Goal: Navigation & Orientation: Go to known website

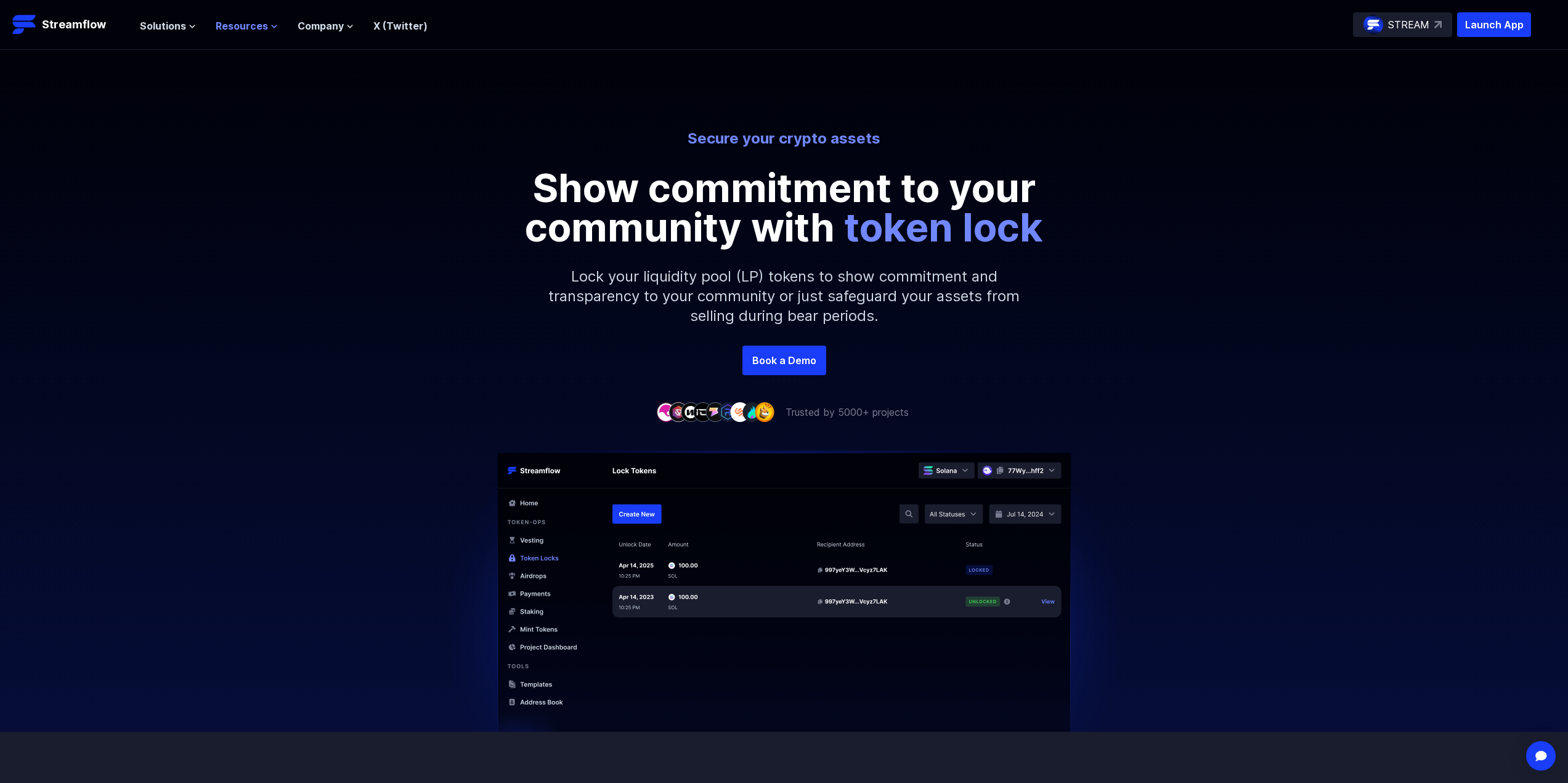
click at [235, 29] on span "Resources" at bounding box center [242, 26] width 52 height 15
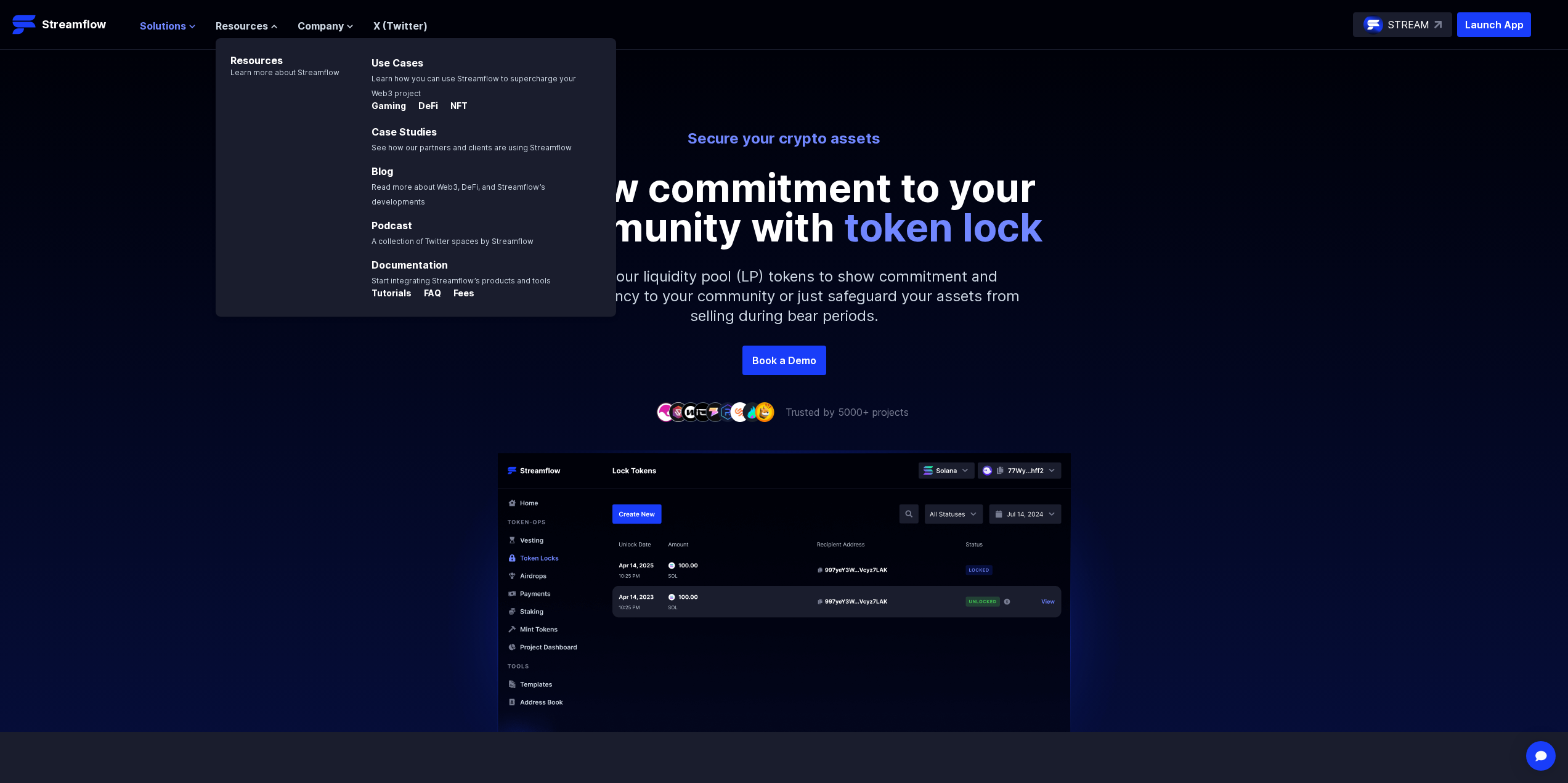
click at [167, 22] on span "Solutions" at bounding box center [162, 26] width 46 height 15
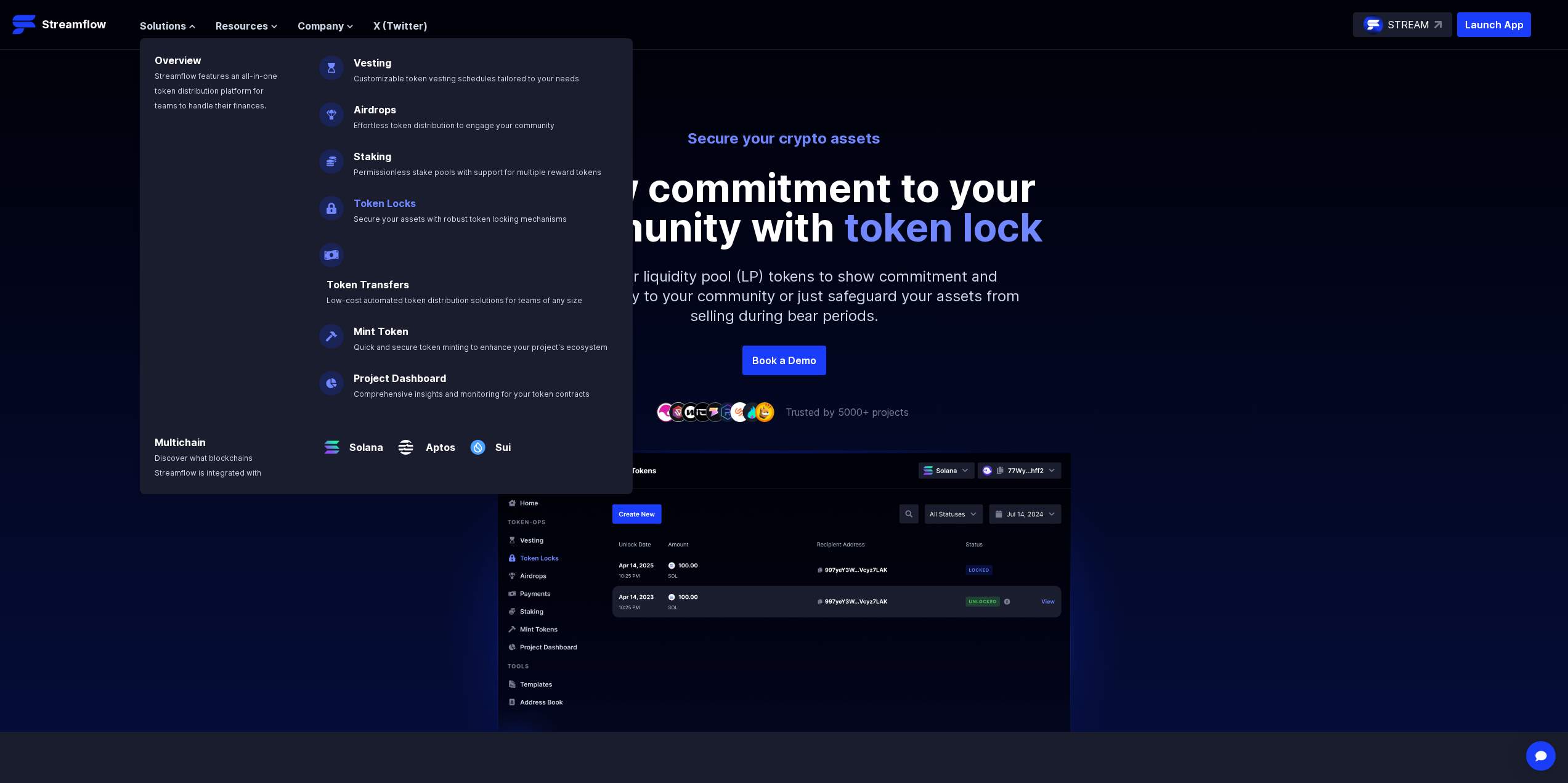
click at [443, 205] on p "Token Locks Secure your assets with robust token locking mechanisms" at bounding box center [468, 205] width 245 height 40
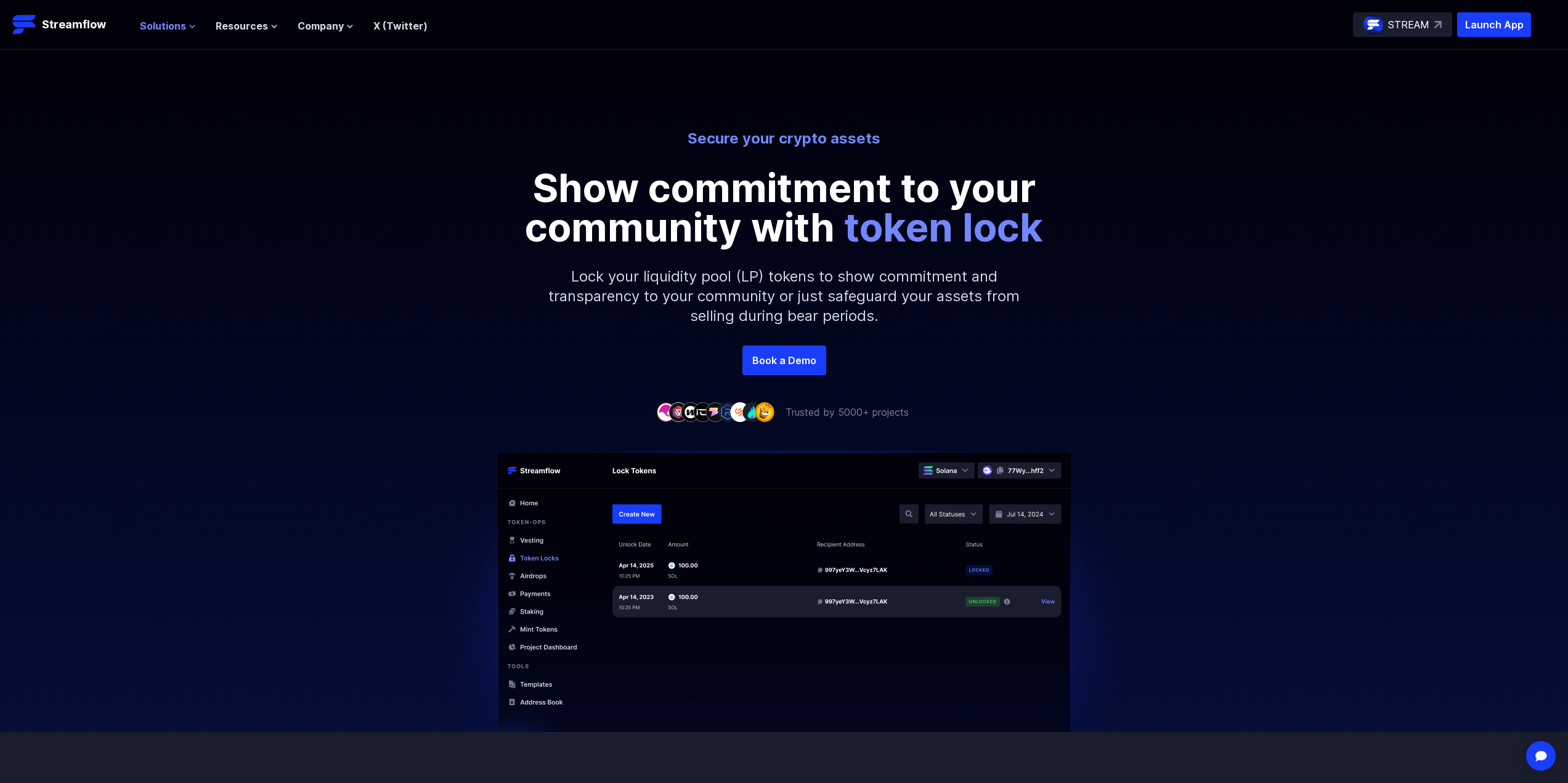
click at [166, 30] on span "Solutions" at bounding box center [162, 26] width 46 height 15
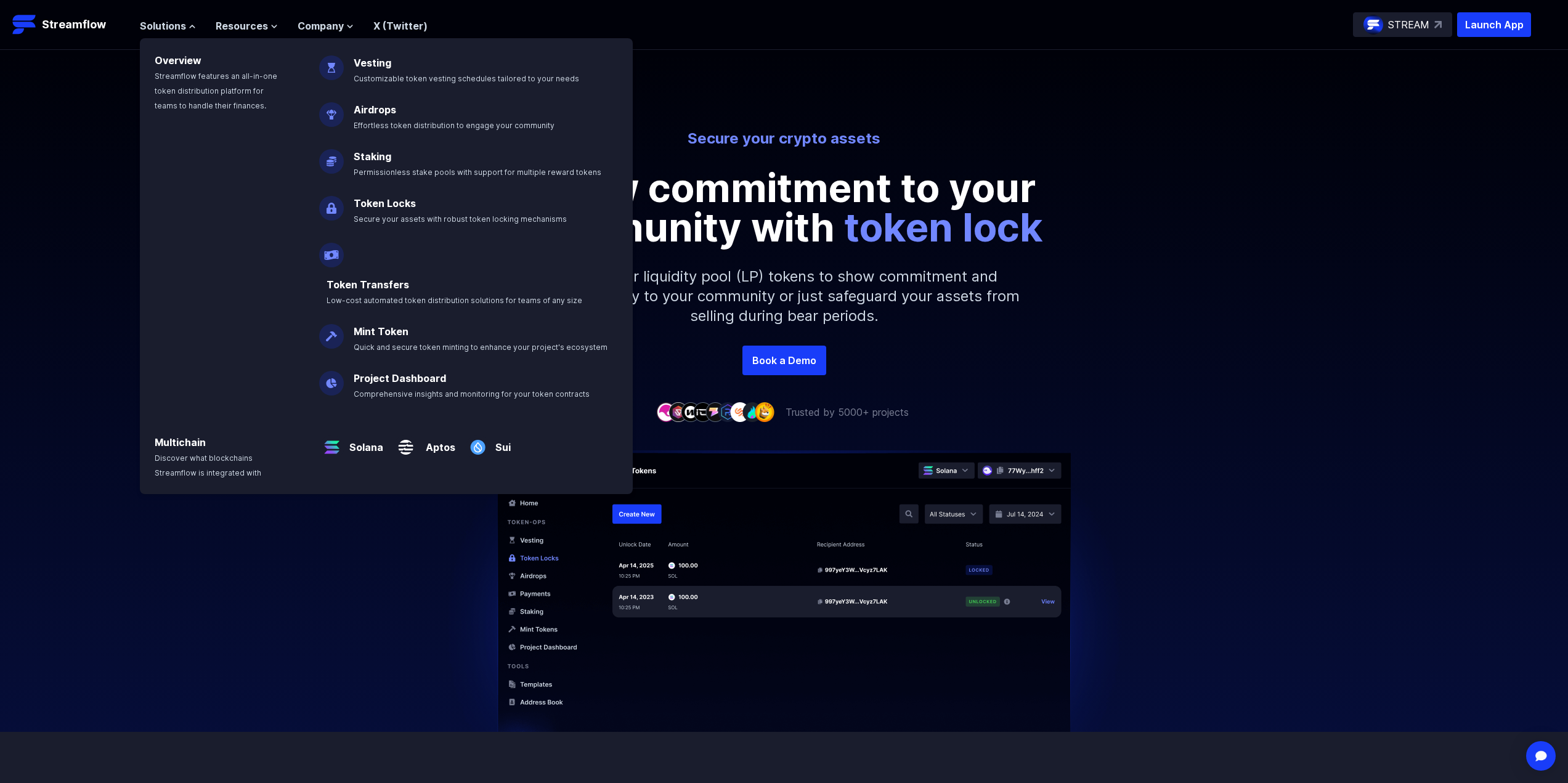
click at [327, 202] on img at bounding box center [331, 203] width 25 height 34
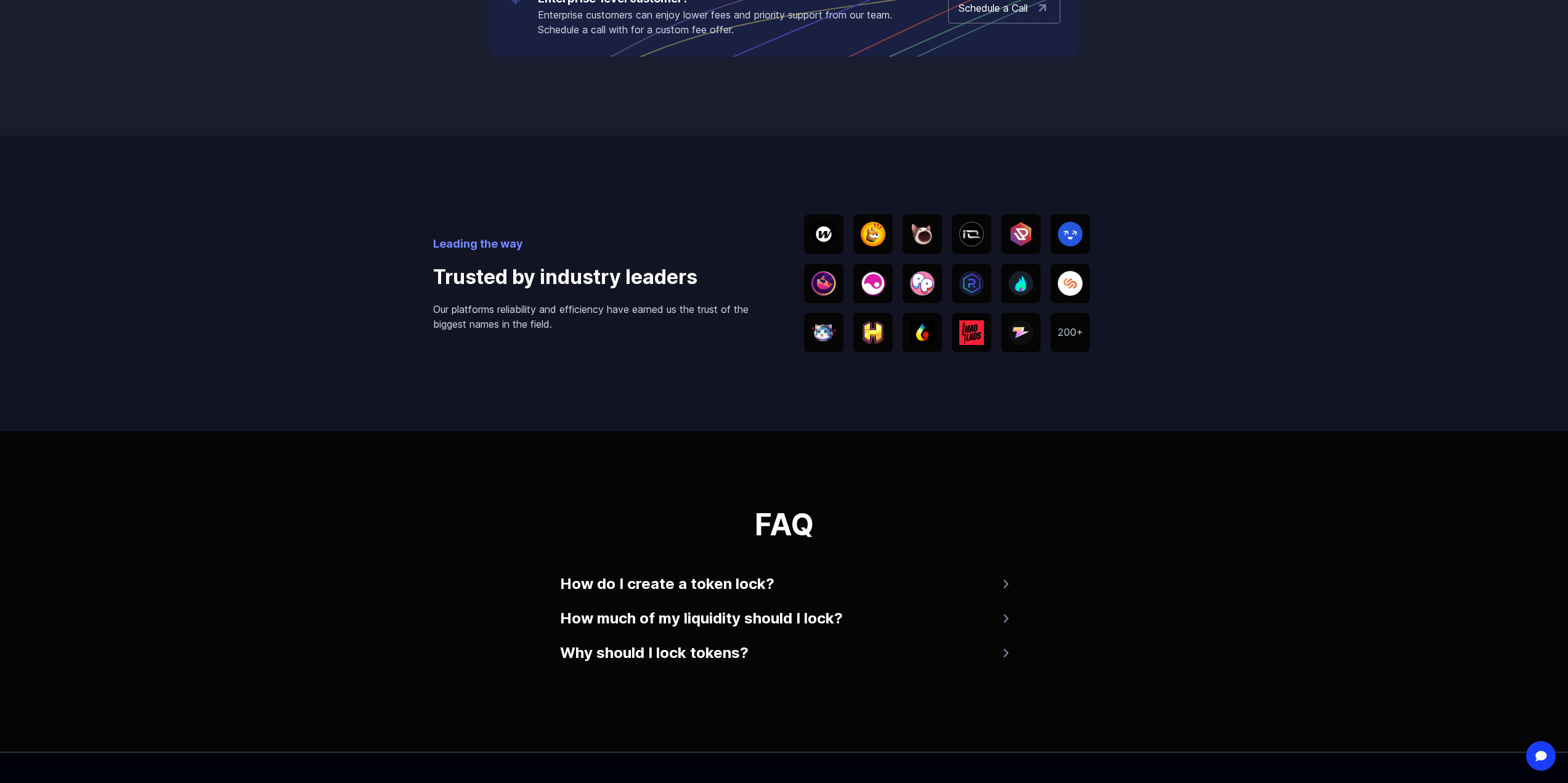
scroll to position [1972, 0]
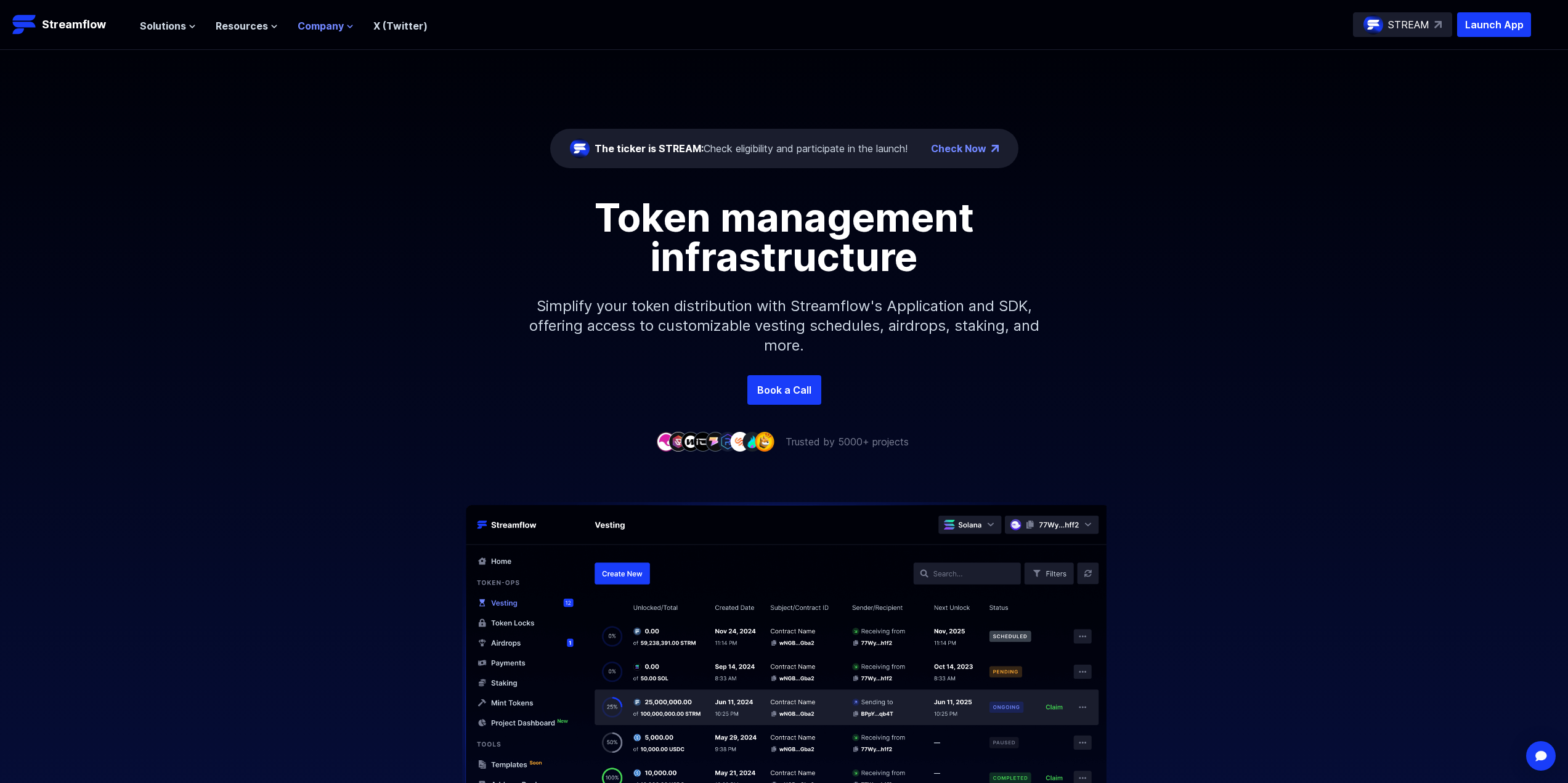
click at [319, 28] on span "Company" at bounding box center [321, 26] width 46 height 15
click at [252, 20] on span "Resources" at bounding box center [242, 26] width 52 height 15
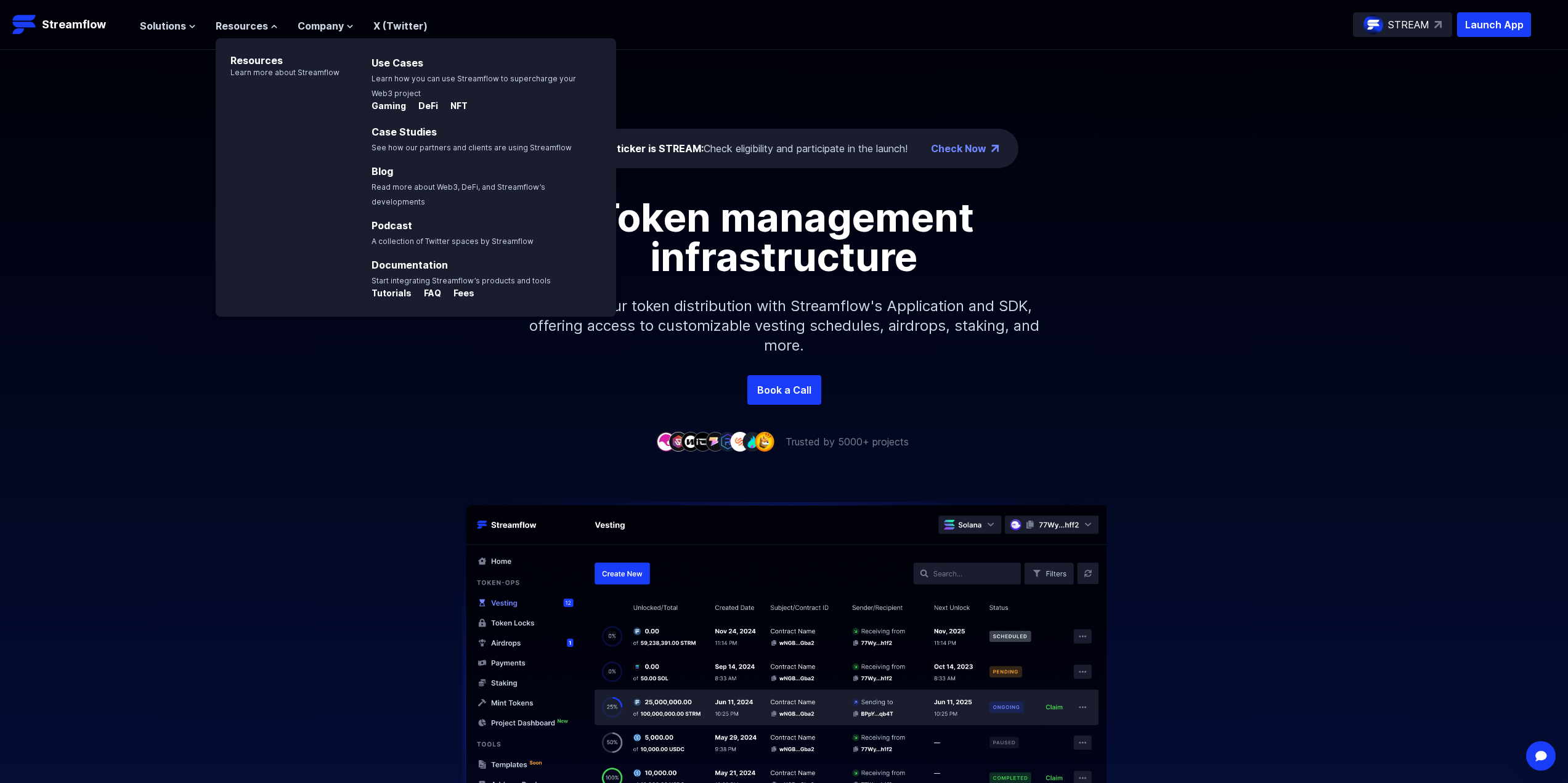
click at [254, 17] on nav "Solutions Overview Streamflow features an all-in-one token distribution platfor…" at bounding box center [283, 25] width 288 height 17
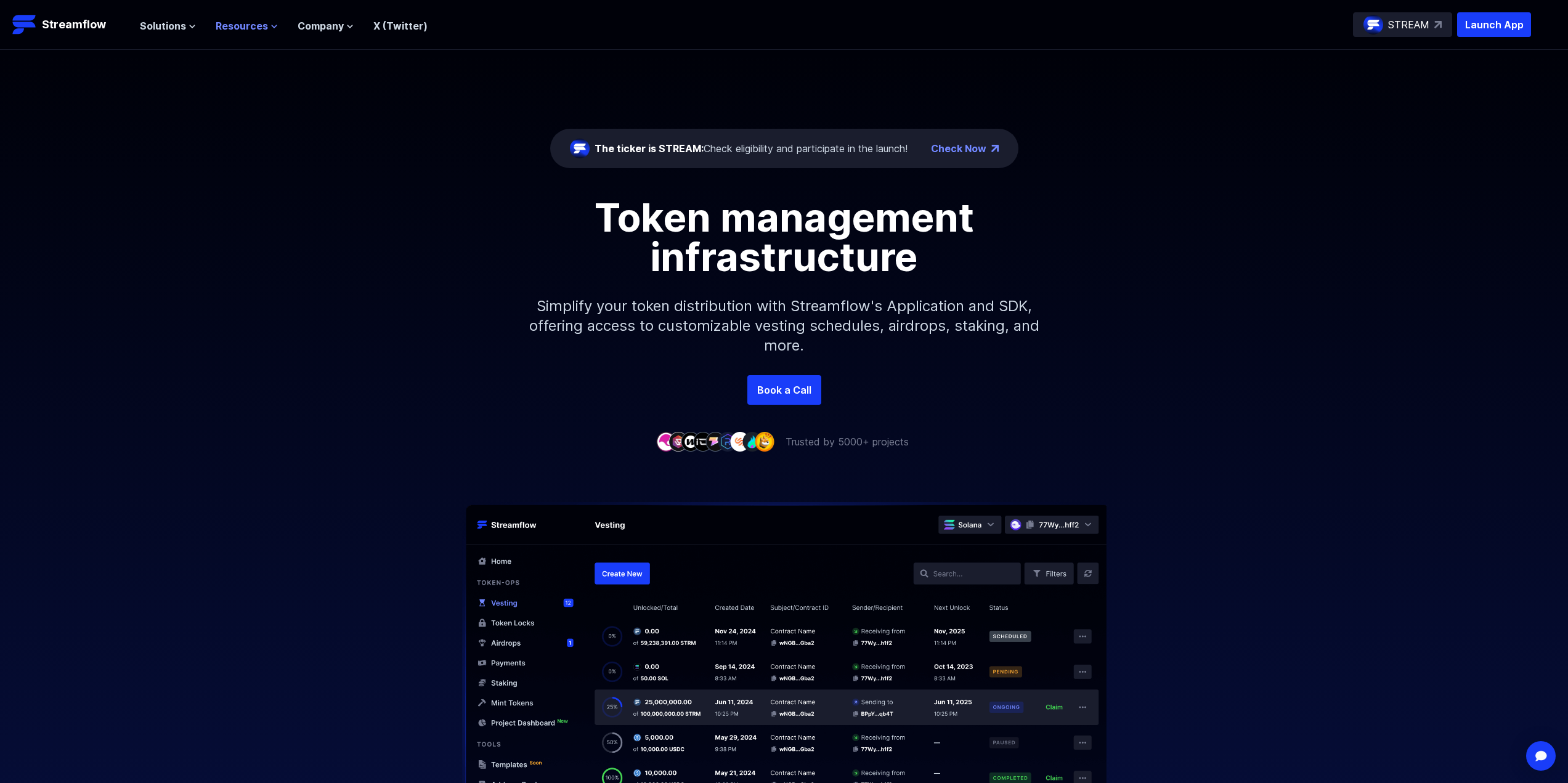
click at [252, 21] on span "Resources" at bounding box center [242, 26] width 52 height 15
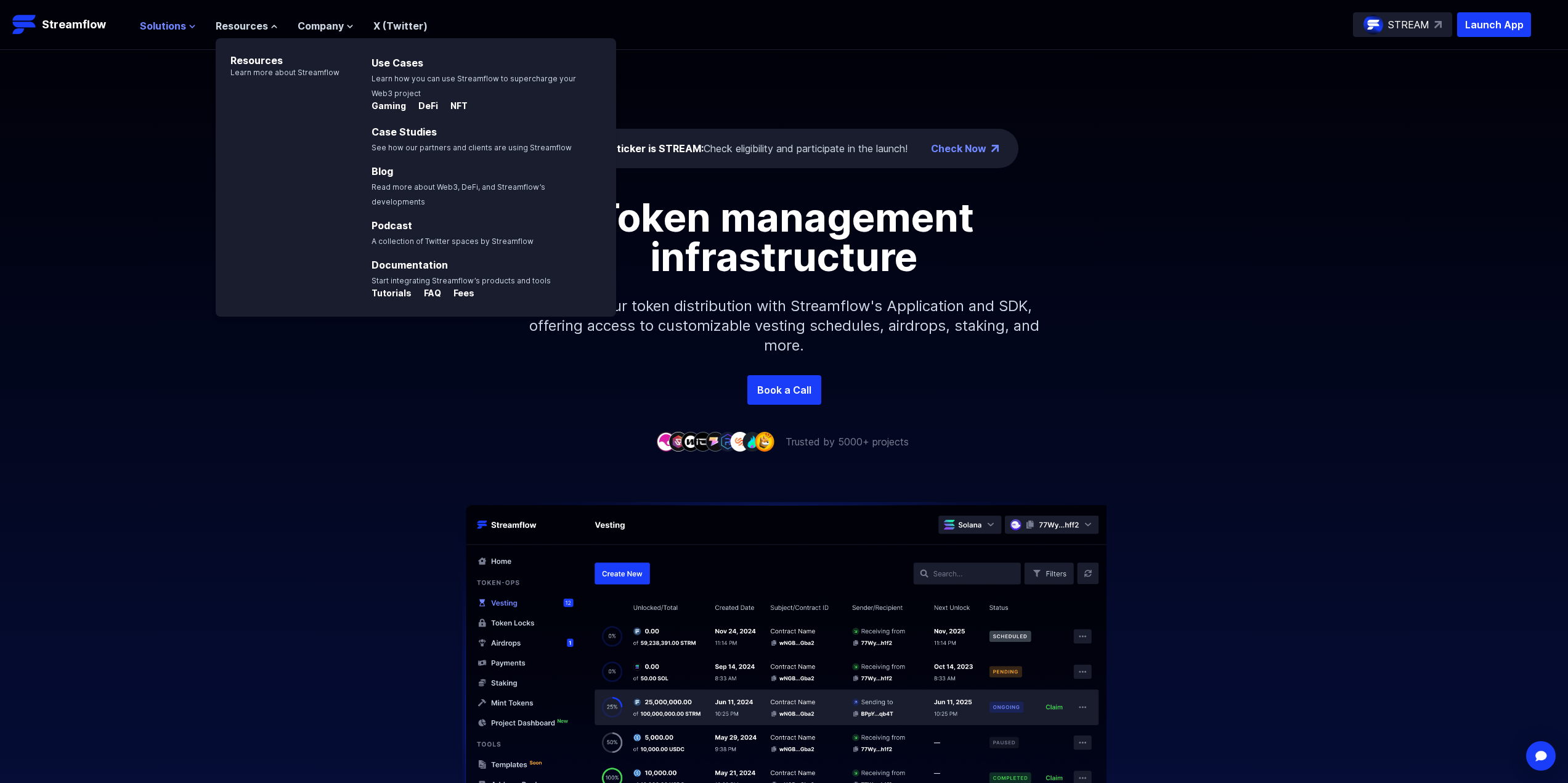
click at [175, 21] on span "Solutions" at bounding box center [162, 26] width 46 height 15
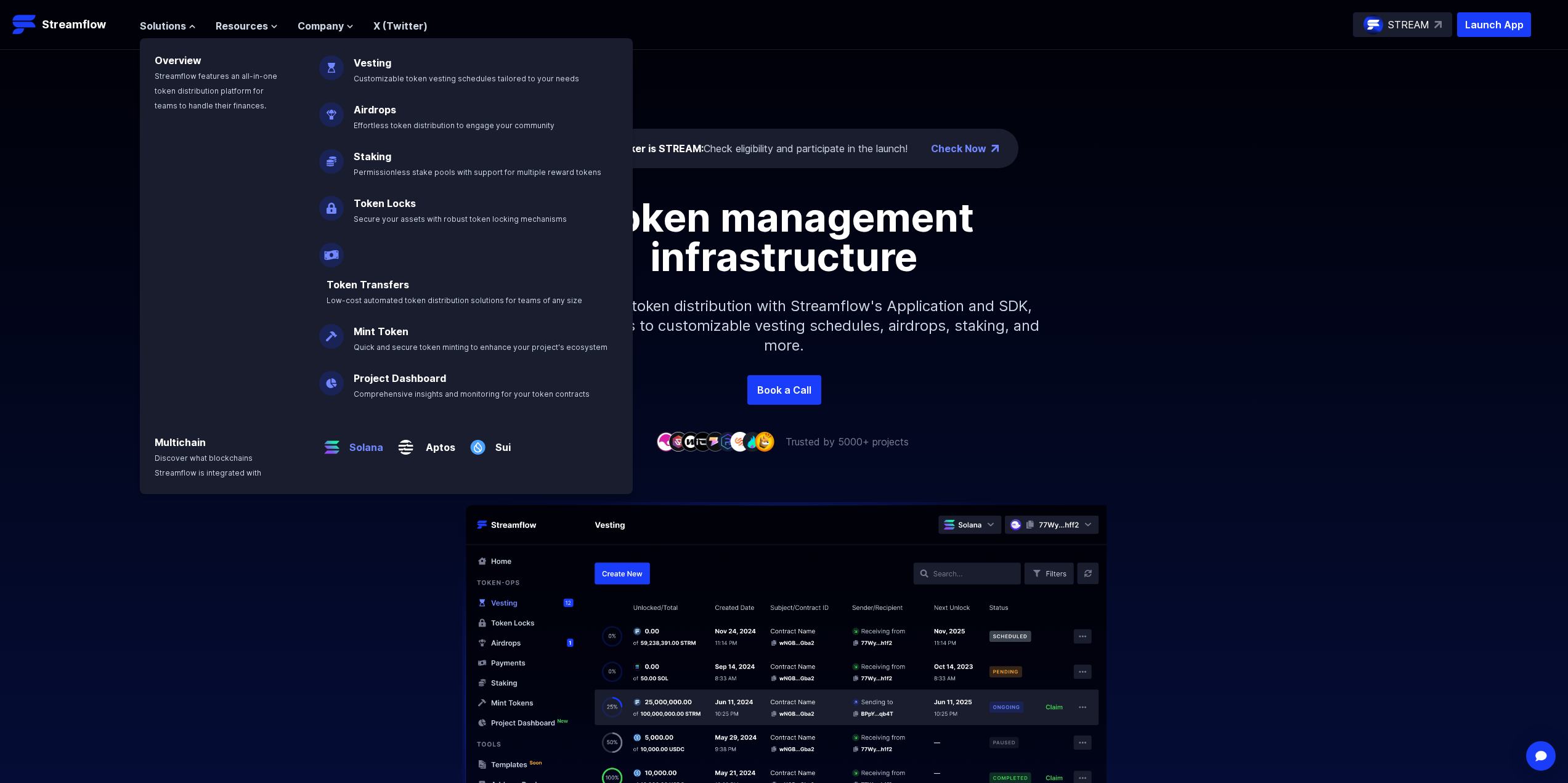
click at [350, 430] on p "Solana" at bounding box center [364, 442] width 39 height 25
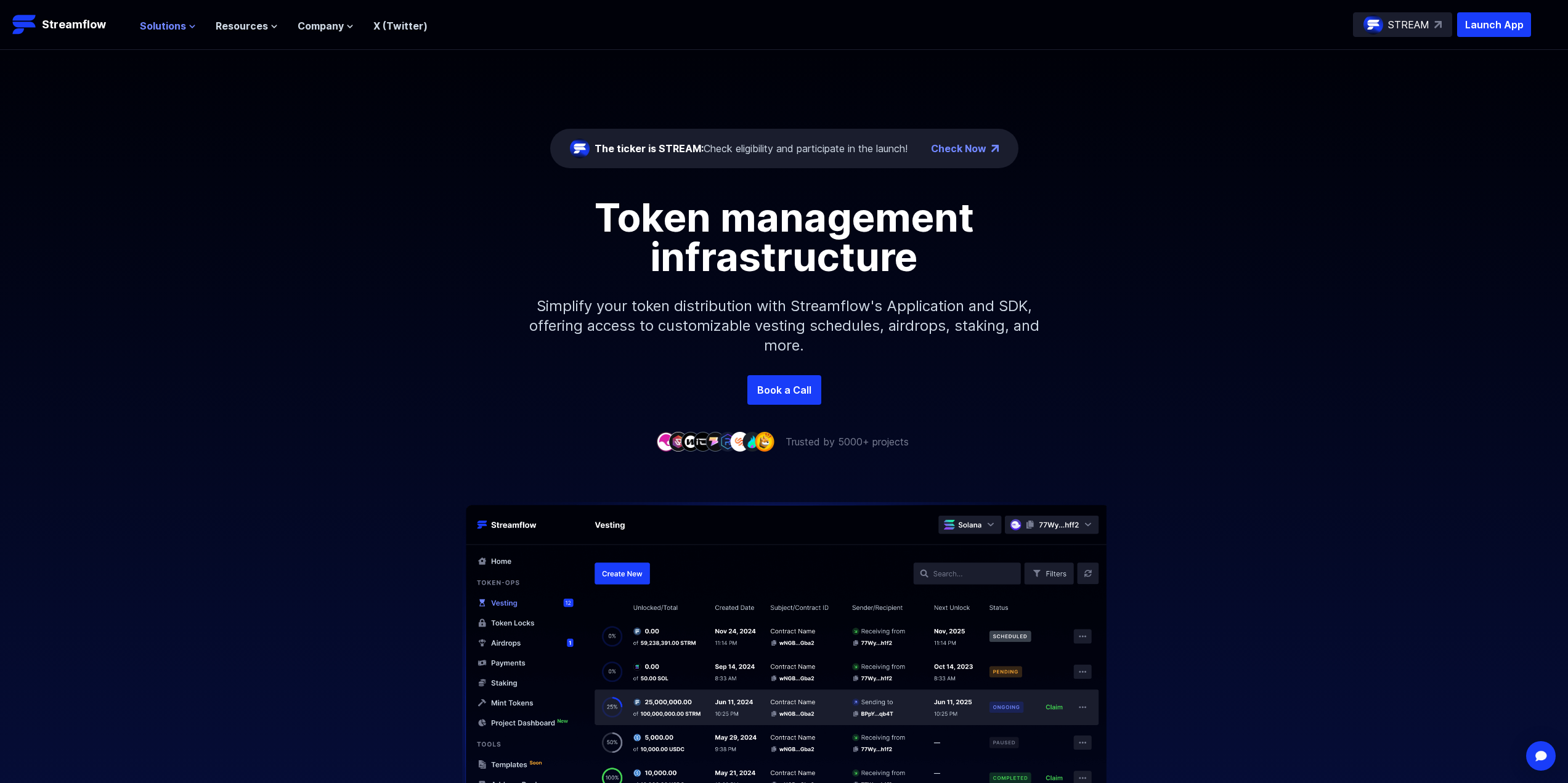
click at [147, 22] on span "Solutions" at bounding box center [162, 26] width 46 height 15
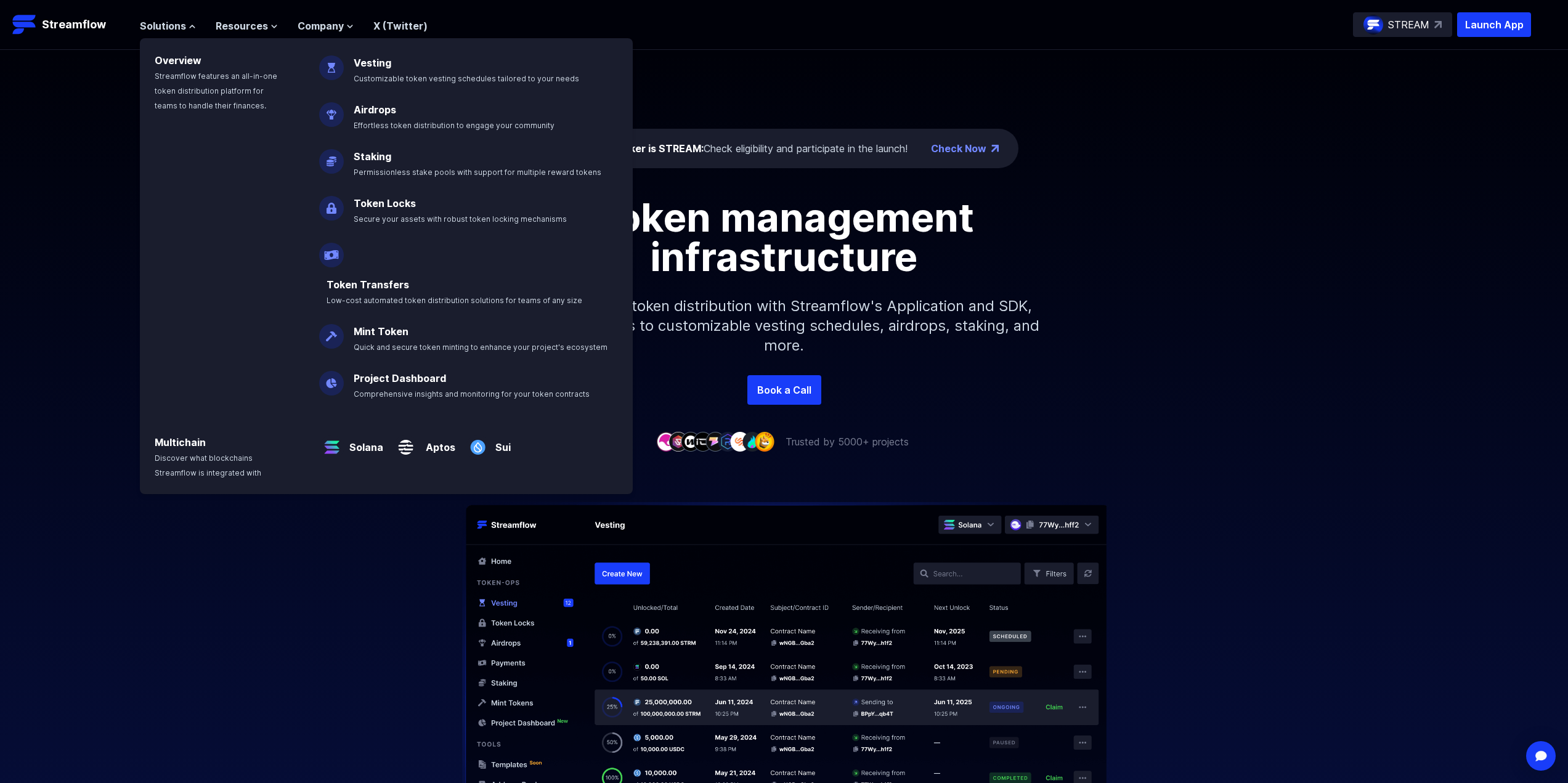
drag, startPoint x: 1378, startPoint y: 146, endPoint x: 1485, endPoint y: 45, distance: 147.1
click at [1381, 142] on div "The ticker is STREAM: Check eligibility and participate in the launch! Check No…" at bounding box center [784, 212] width 1568 height 325
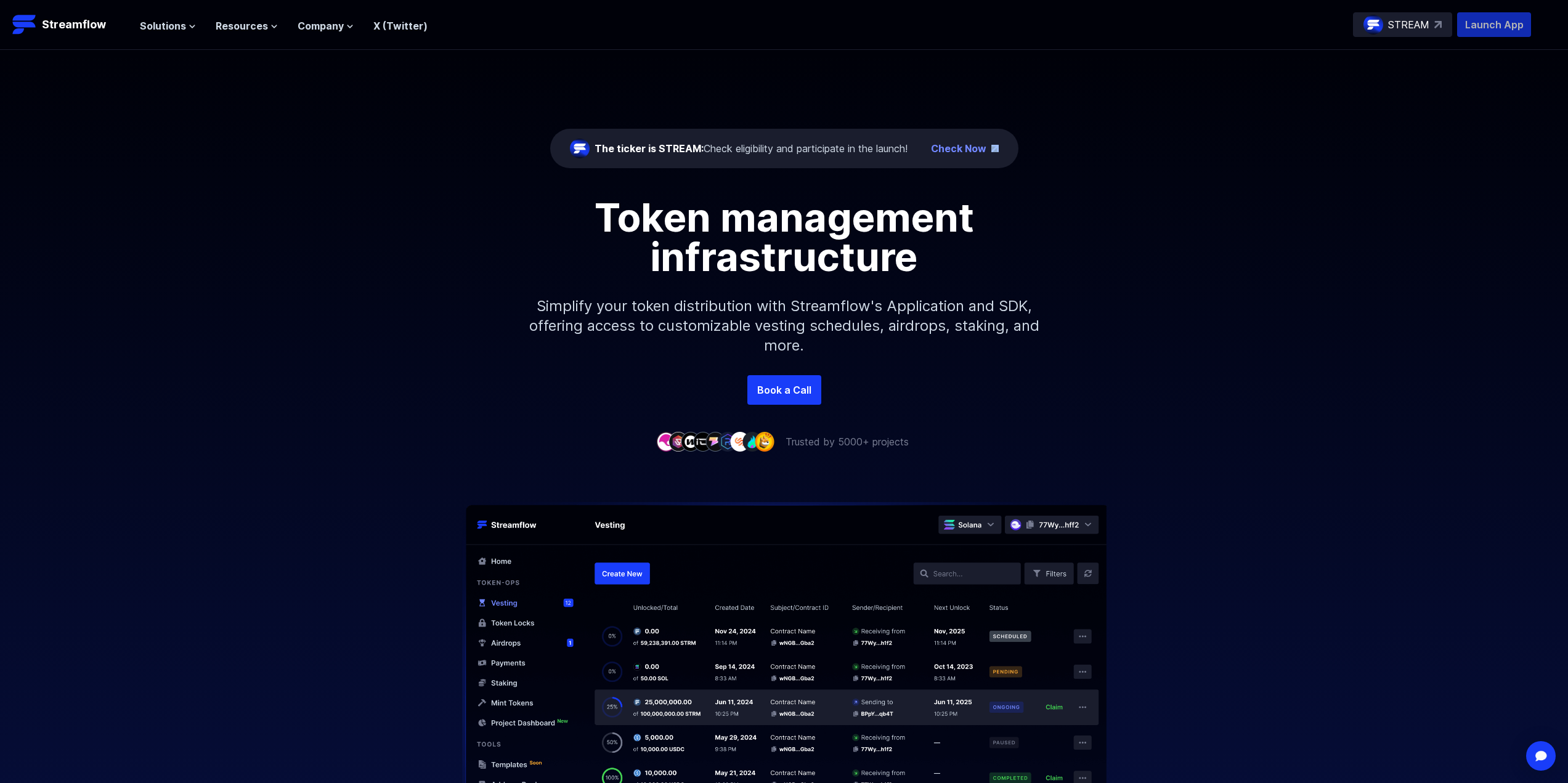
click at [1489, 36] on p "Launch App" at bounding box center [1494, 24] width 74 height 25
